Goal: Find specific page/section

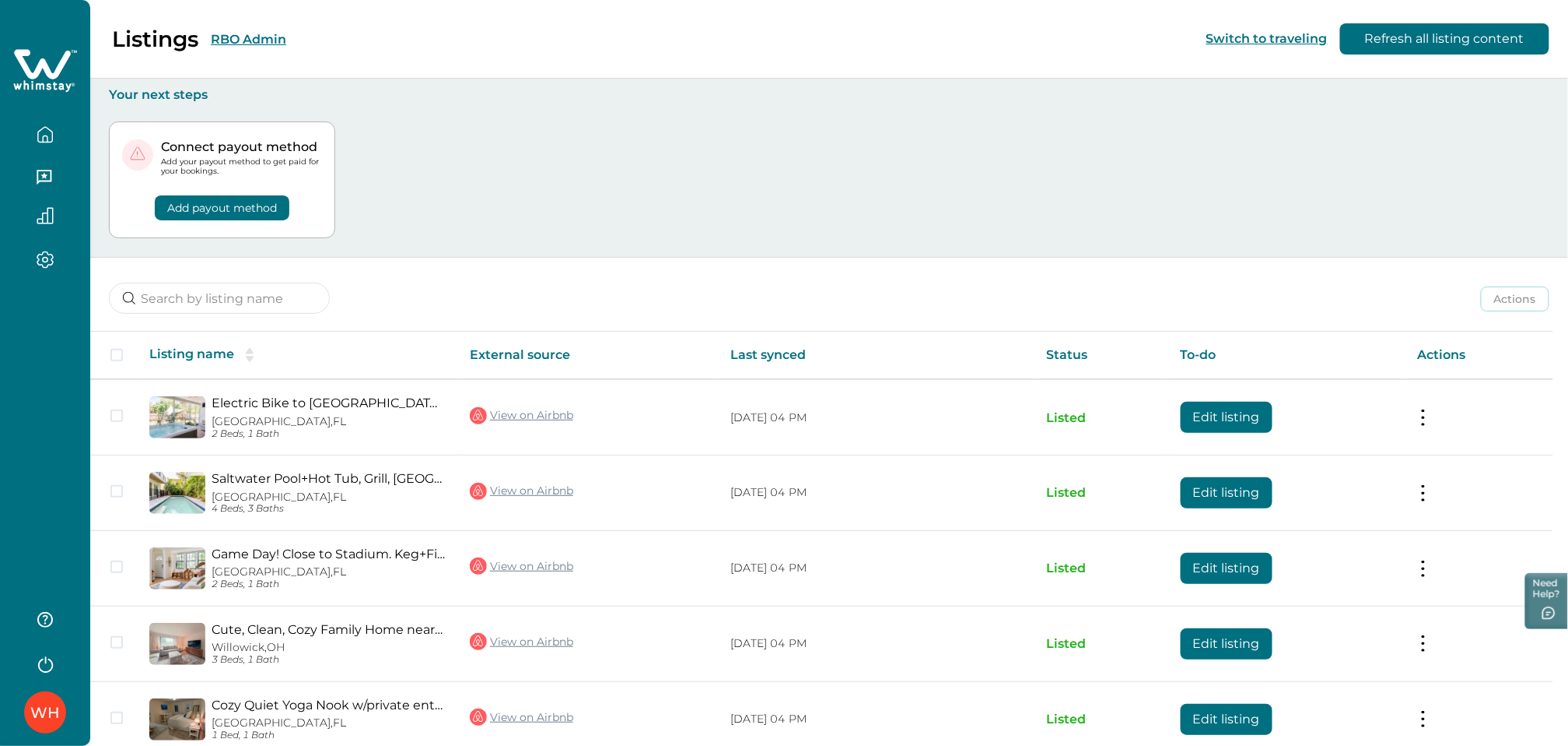
click at [237, 41] on button "RBO Admin" at bounding box center [249, 39] width 76 height 15
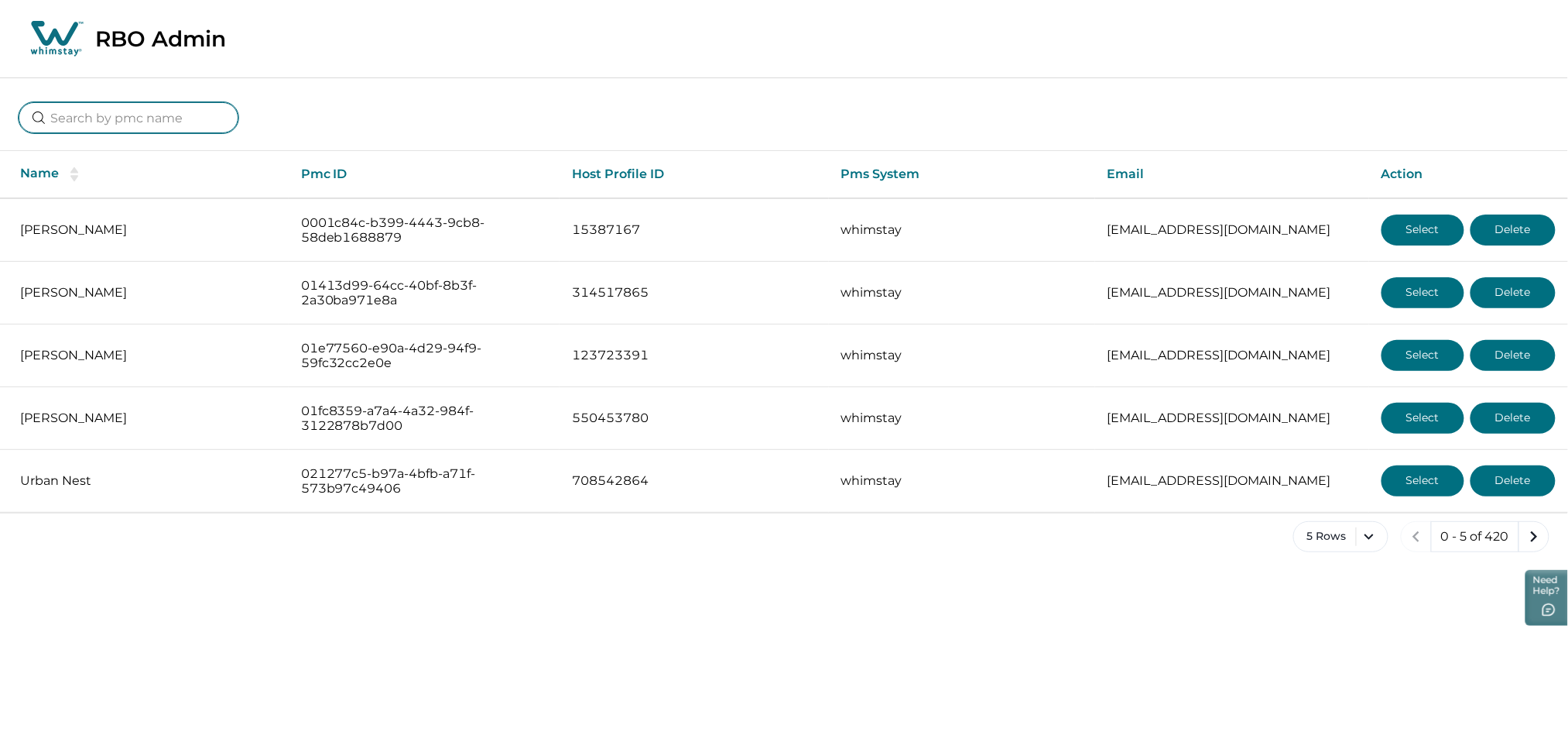
click at [120, 111] on input at bounding box center [129, 117] width 220 height 31
type input "[EMAIL_ADDRESS][DOMAIN_NAME]"
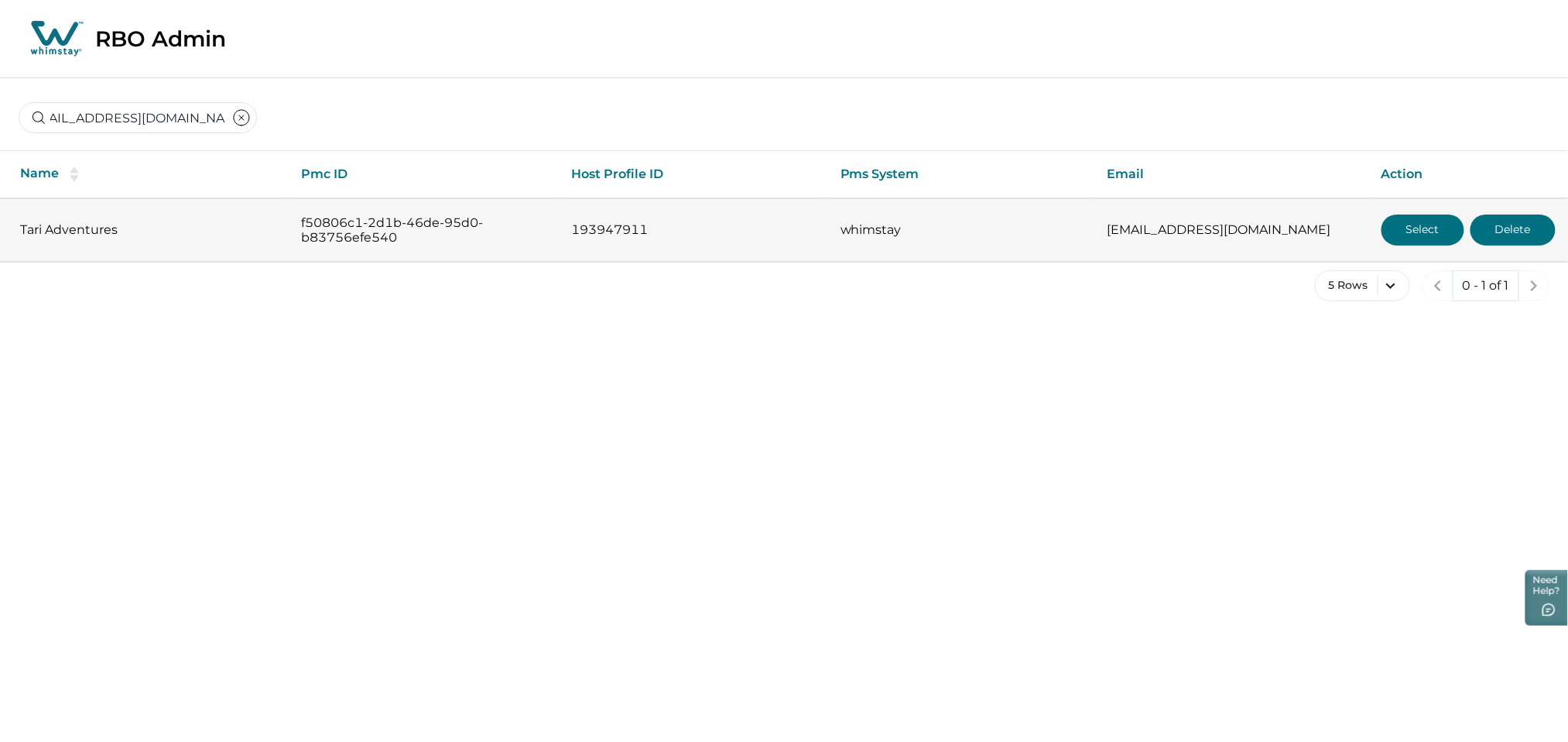
click at [1423, 239] on button "Select" at bounding box center [1423, 229] width 83 height 31
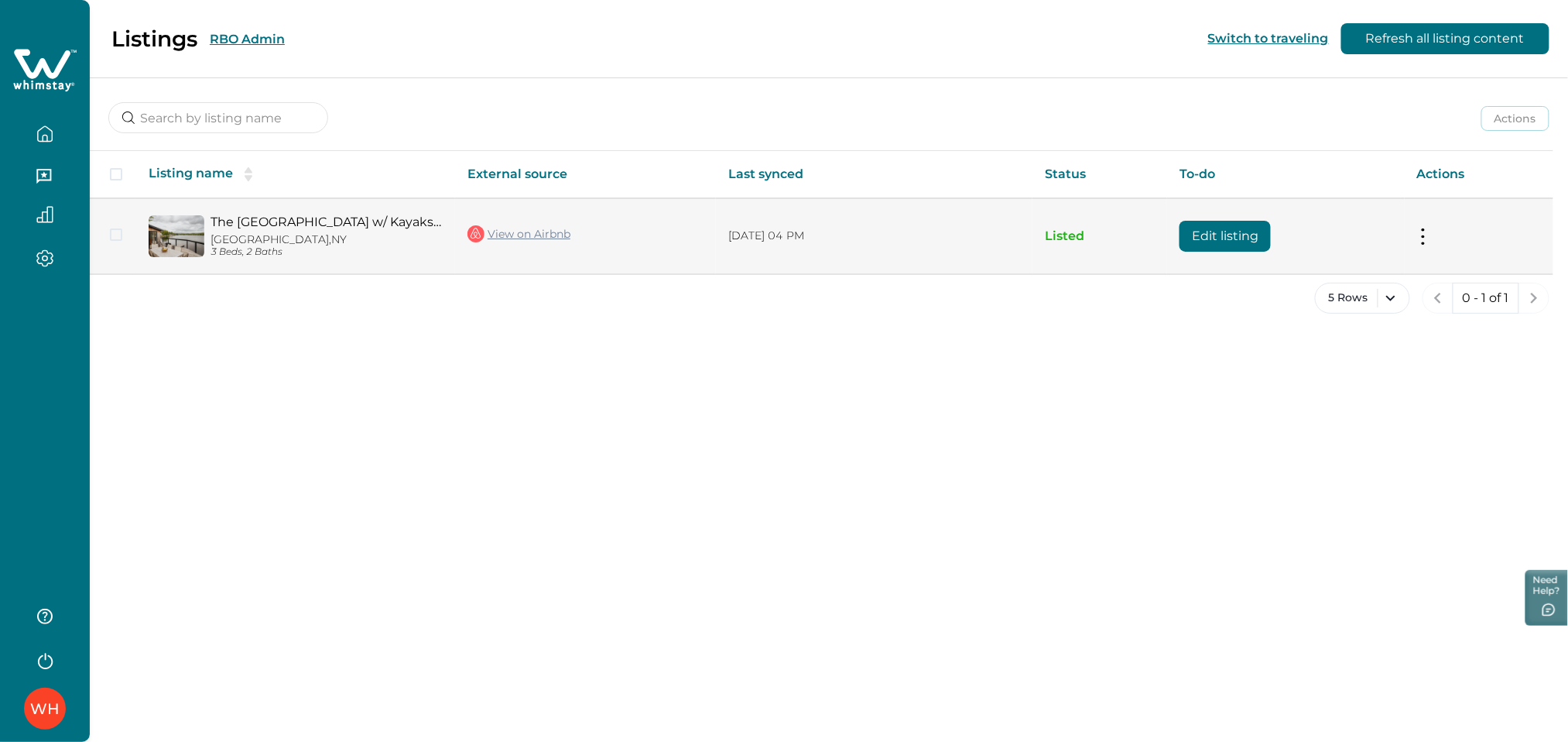
click at [519, 231] on link "View on Airbnb" at bounding box center [519, 234] width 103 height 20
click at [368, 221] on link "The [GEOGRAPHIC_DATA] w/ Kayaks, Bikes on the waterfront." at bounding box center [327, 221] width 232 height 15
